Goal: Transaction & Acquisition: Purchase product/service

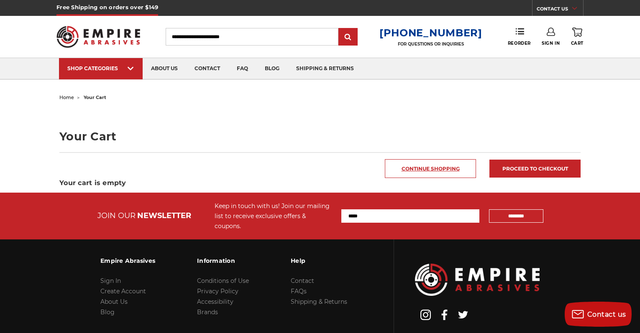
click at [426, 165] on link "Continue Shopping" at bounding box center [430, 168] width 91 height 19
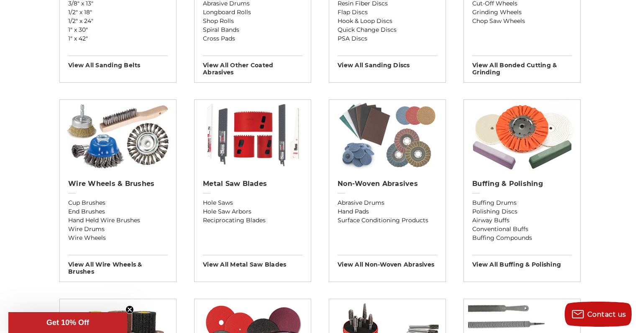
scroll to position [460, 0]
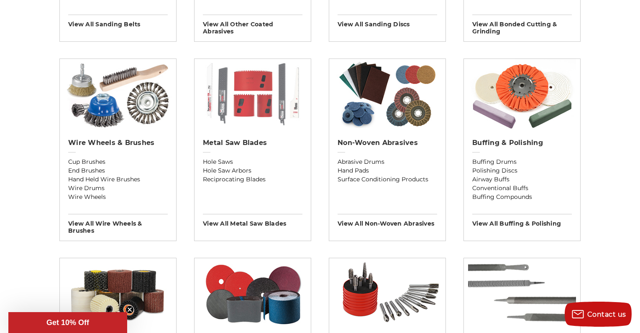
click at [260, 103] on img at bounding box center [253, 94] width 108 height 71
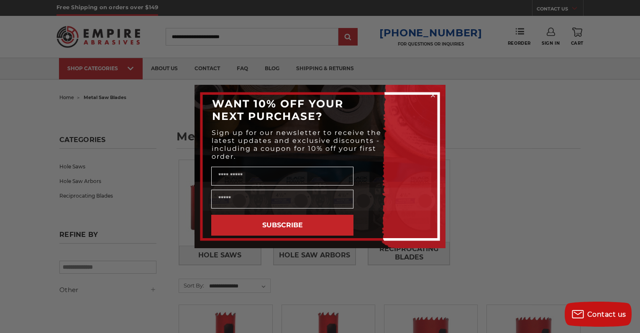
click at [435, 95] on circle "Close dialog" at bounding box center [433, 96] width 8 height 8
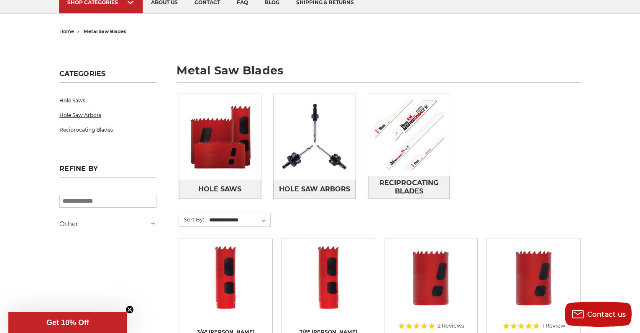
scroll to position [126, 0]
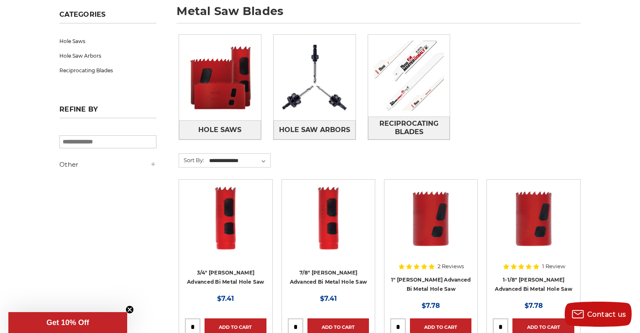
click at [94, 142] on input "search" at bounding box center [107, 142] width 97 height 13
type input "*******"
click at [134, 143] on input "*******" at bounding box center [107, 142] width 97 height 13
click at [129, 173] on div "Other Is Featured (4) In Stock (46)" at bounding box center [107, 167] width 97 height 14
click at [148, 168] on h5 "Other" at bounding box center [107, 165] width 97 height 10
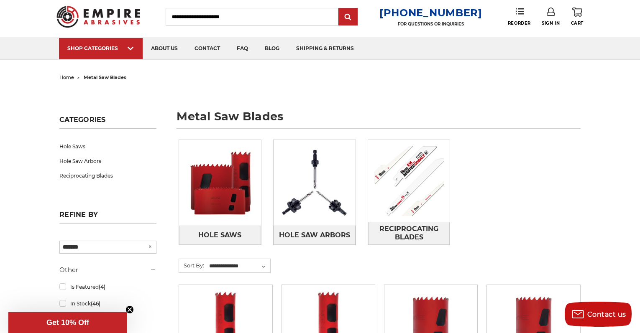
scroll to position [0, 0]
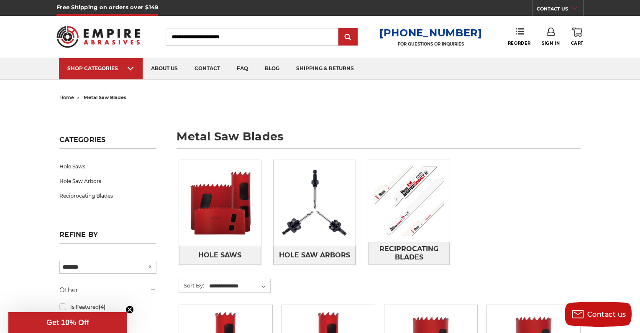
click at [264, 39] on input "Search" at bounding box center [252, 37] width 173 height 18
click at [340, 29] on input "submit" at bounding box center [348, 37] width 17 height 17
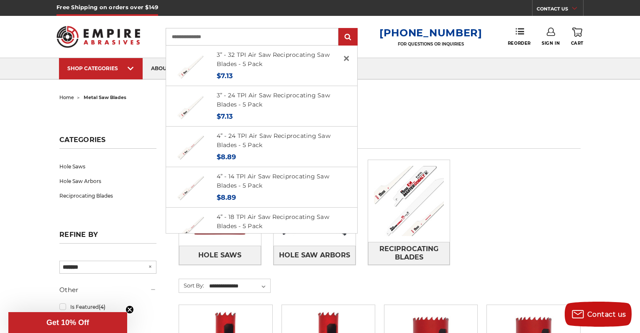
type input "**********"
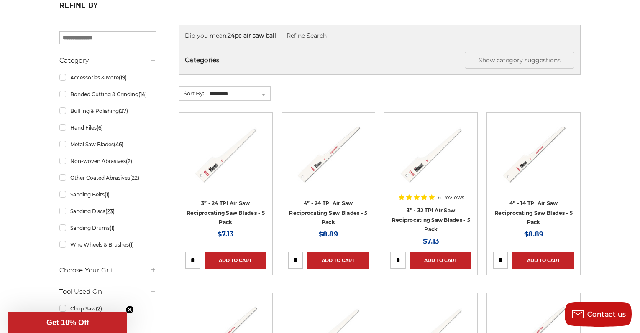
scroll to position [126, 0]
click at [328, 261] on link "Add to Cart" at bounding box center [339, 260] width 62 height 18
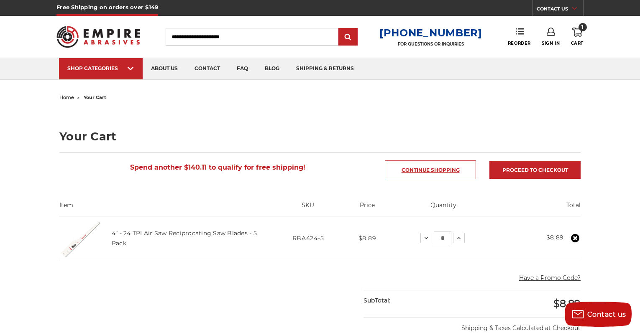
click at [454, 171] on link "Continue Shopping" at bounding box center [430, 170] width 91 height 19
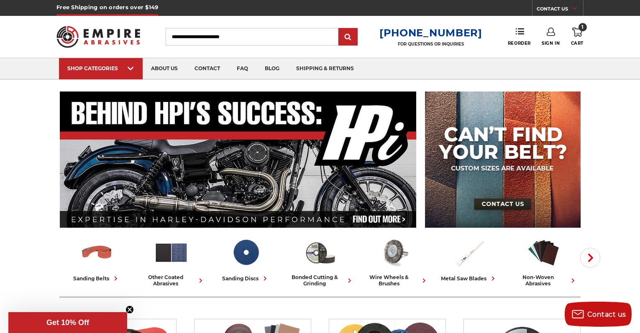
click at [226, 34] on input "Search" at bounding box center [252, 37] width 173 height 18
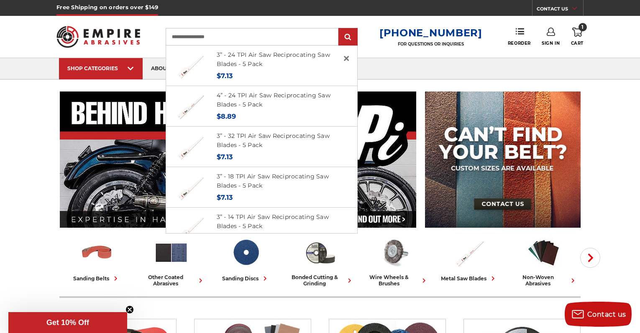
type input "**********"
click at [340, 29] on input "submit" at bounding box center [348, 37] width 17 height 17
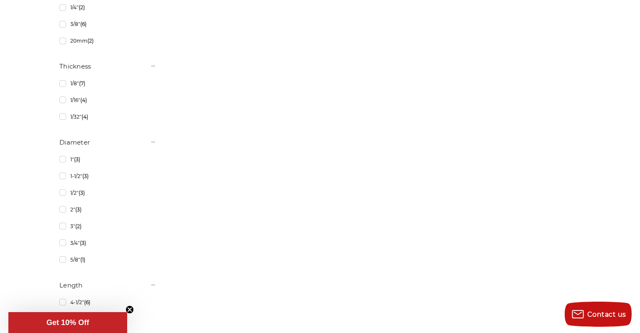
scroll to position [1248, 0]
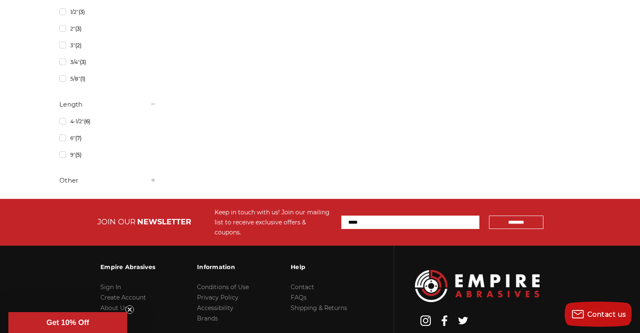
click at [65, 182] on h5 "Other" at bounding box center [107, 181] width 97 height 10
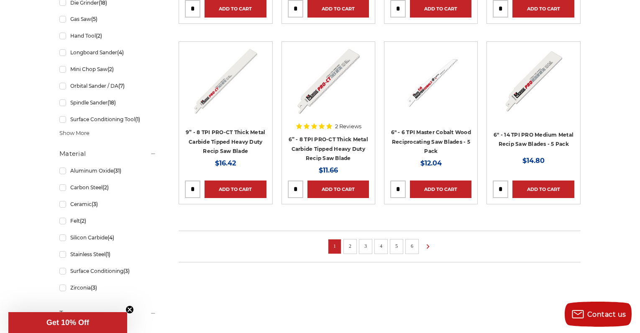
scroll to position [537, 0]
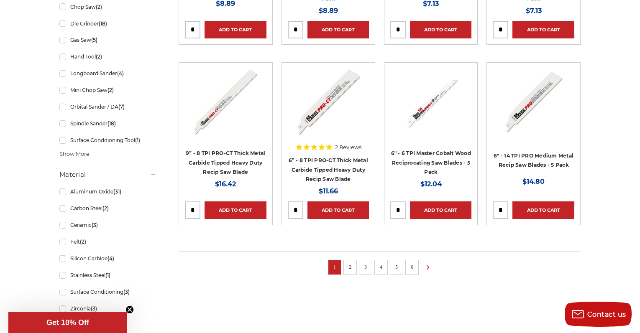
click at [80, 157] on span "Show More" at bounding box center [74, 154] width 30 height 8
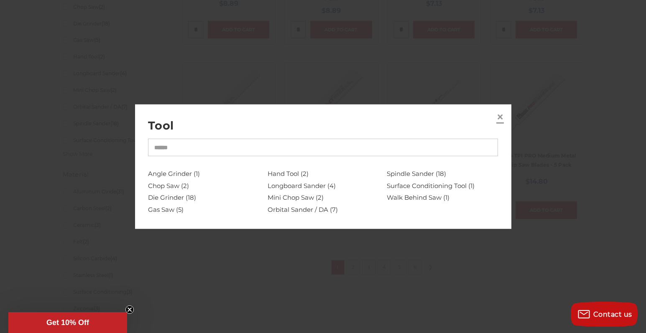
click at [503, 115] on span "×" at bounding box center [501, 117] width 8 height 16
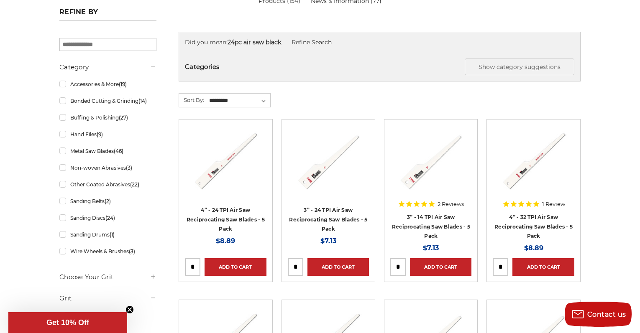
scroll to position [0, 0]
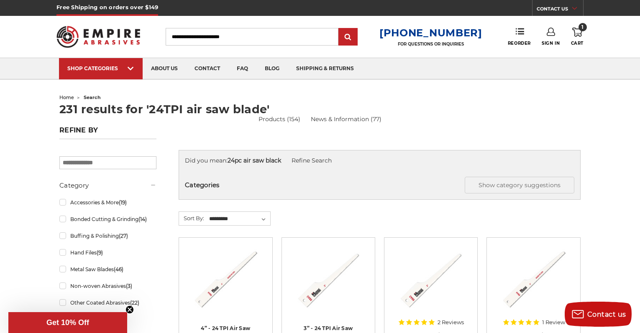
click at [577, 35] on use at bounding box center [577, 32] width 10 height 9
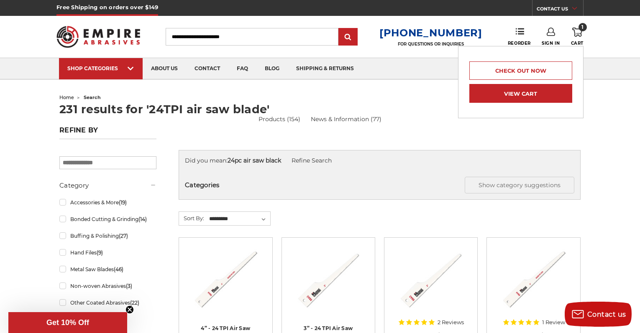
click at [521, 94] on link "View Cart" at bounding box center [520, 93] width 103 height 19
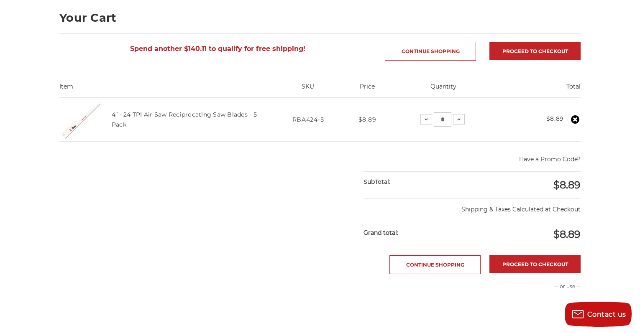
scroll to position [126, 0]
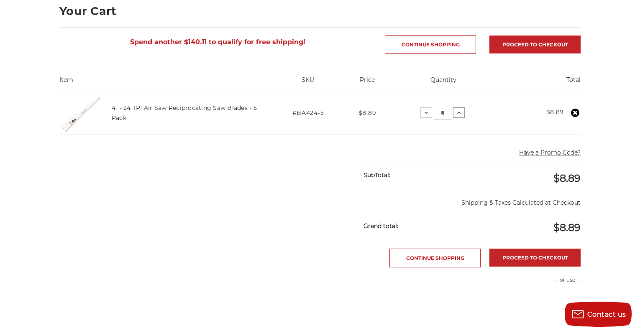
click at [462, 113] on icon at bounding box center [459, 113] width 7 height 7
click at [536, 256] on link "Proceed to checkout" at bounding box center [535, 258] width 91 height 18
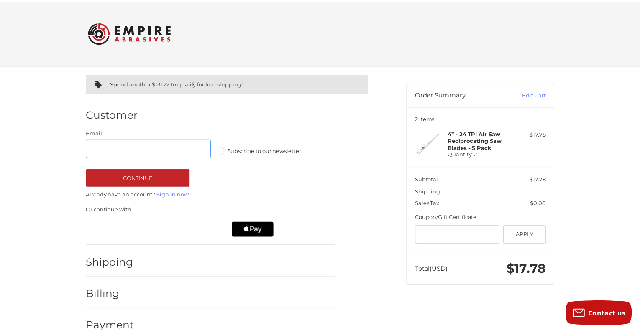
scroll to position [16, 0]
